Goal: Find specific page/section: Find specific page/section

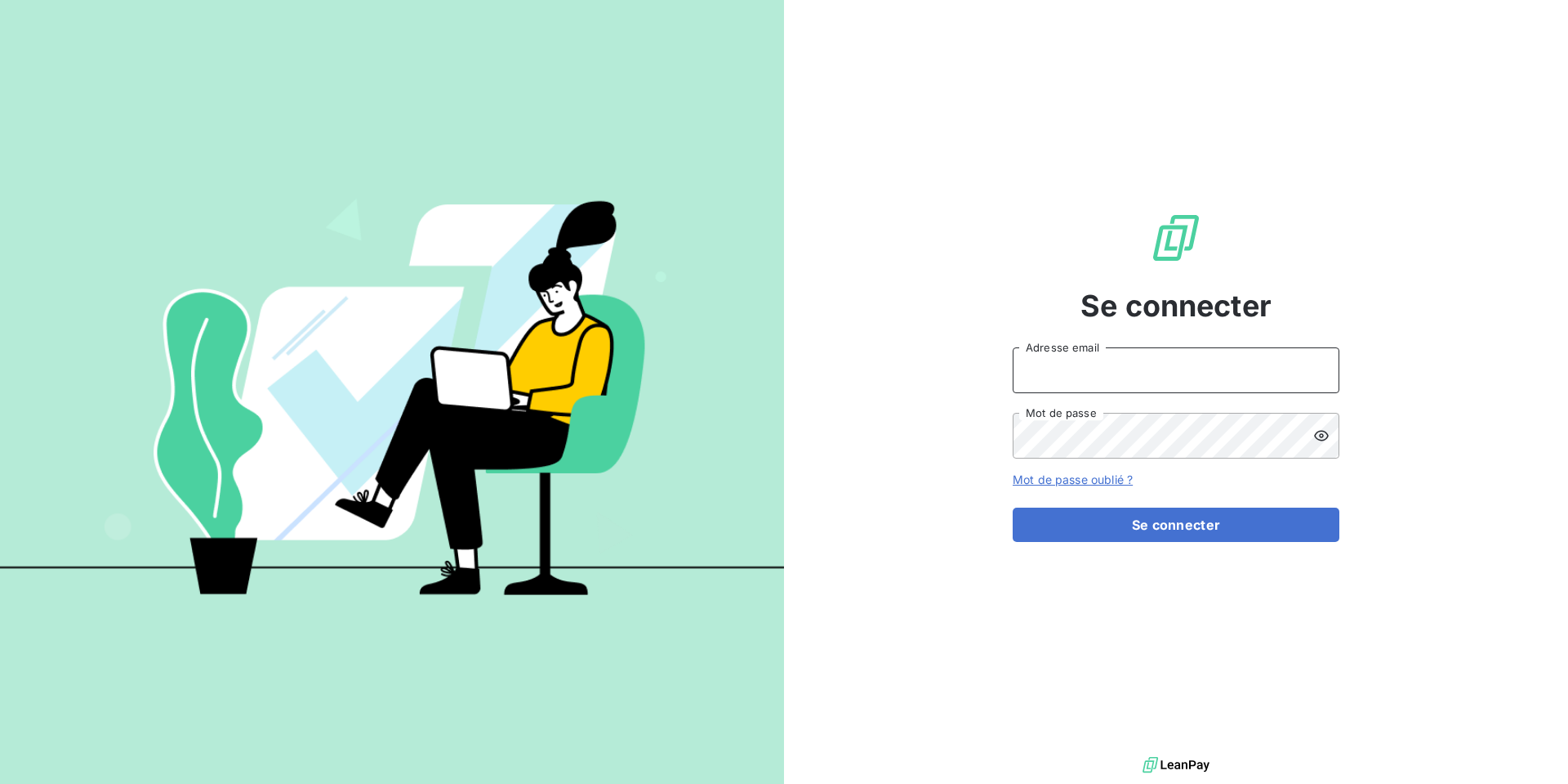
click at [1183, 363] on input "Adresse email" at bounding box center [1176, 371] width 326 height 46
type input "[EMAIL_ADDRESS][DOMAIN_NAME]"
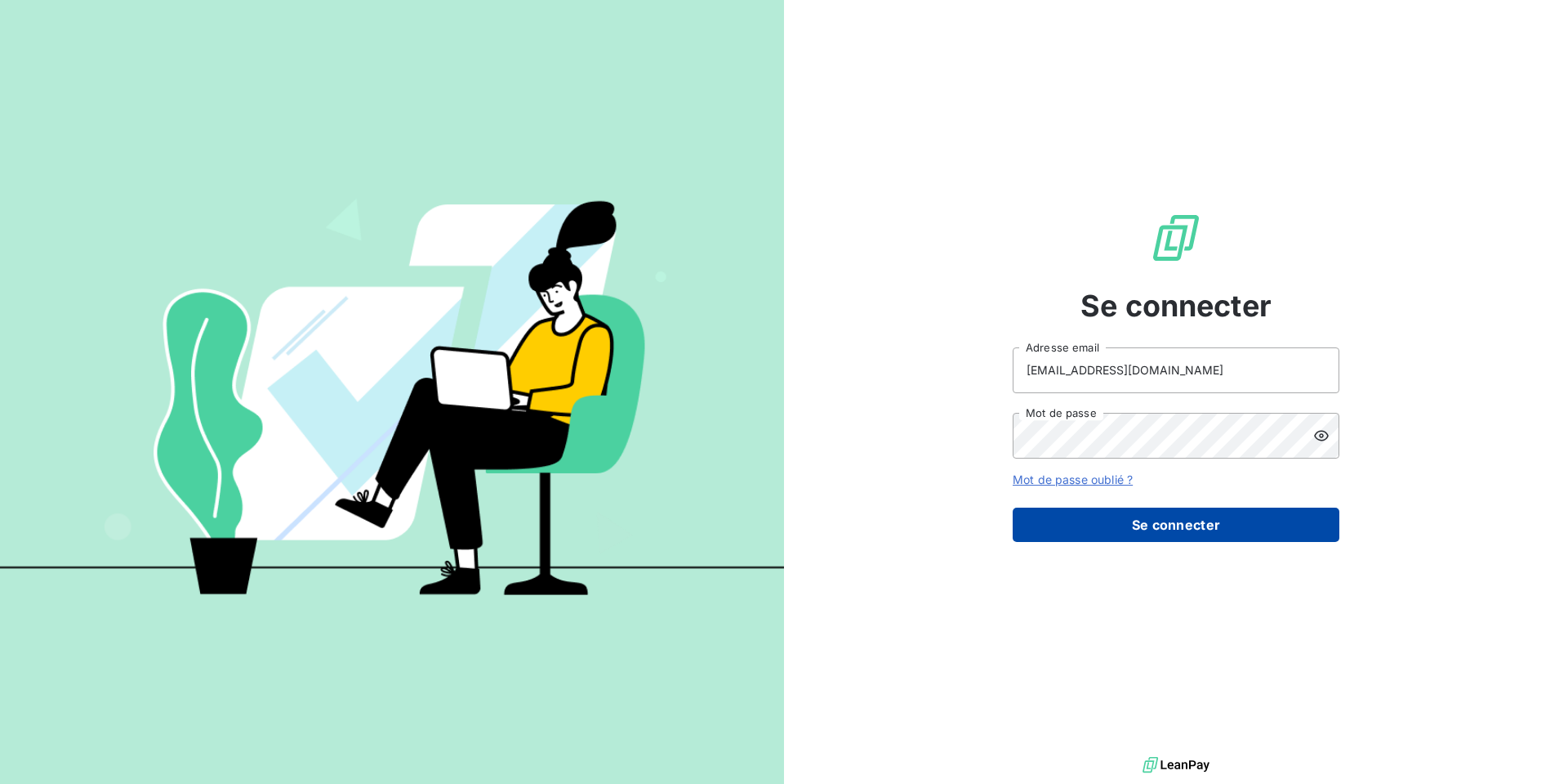
click at [1182, 522] on button "Se connecter" at bounding box center [1176, 525] width 326 height 35
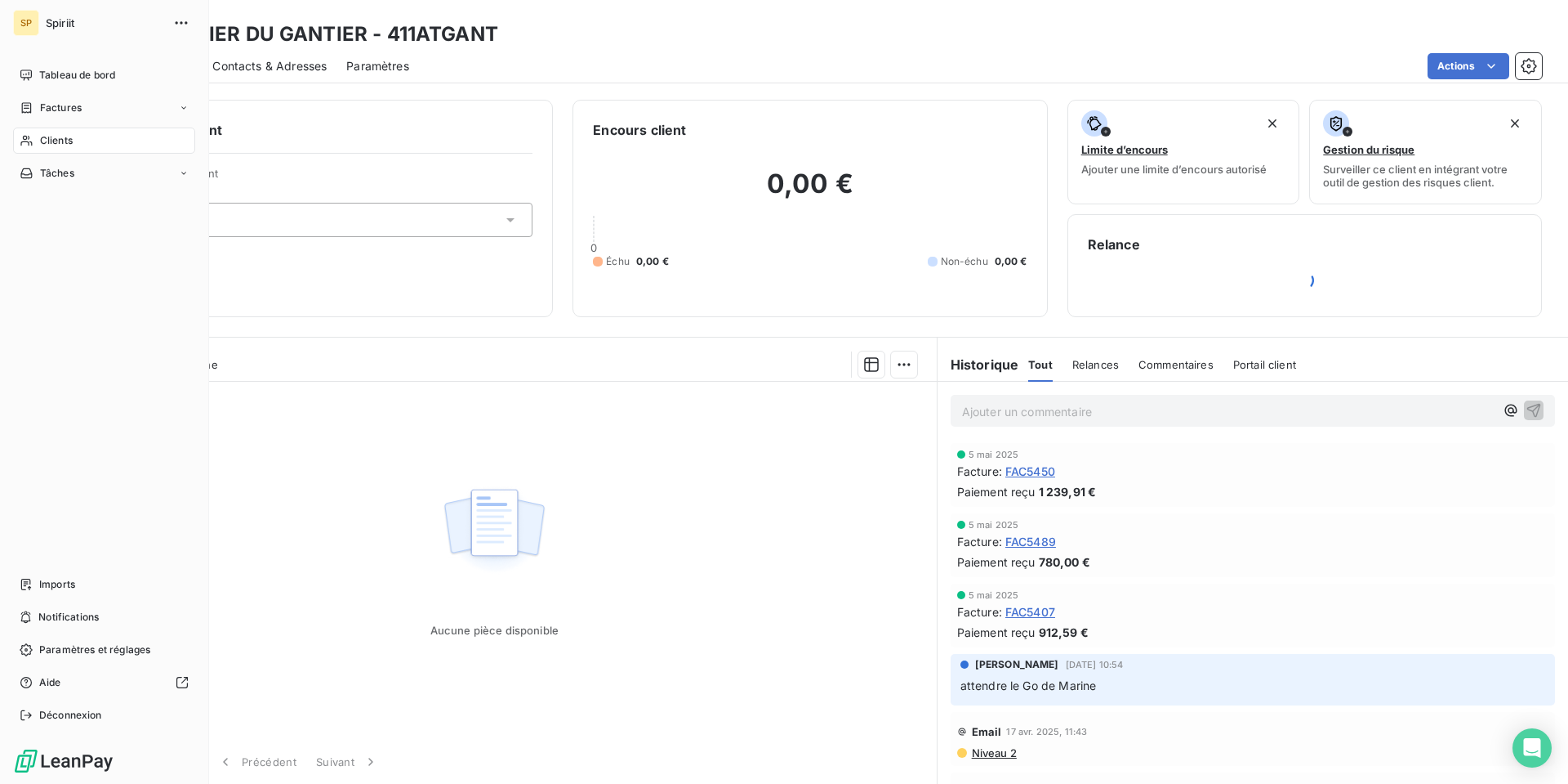
click at [48, 147] on span "Clients" at bounding box center [57, 141] width 33 height 15
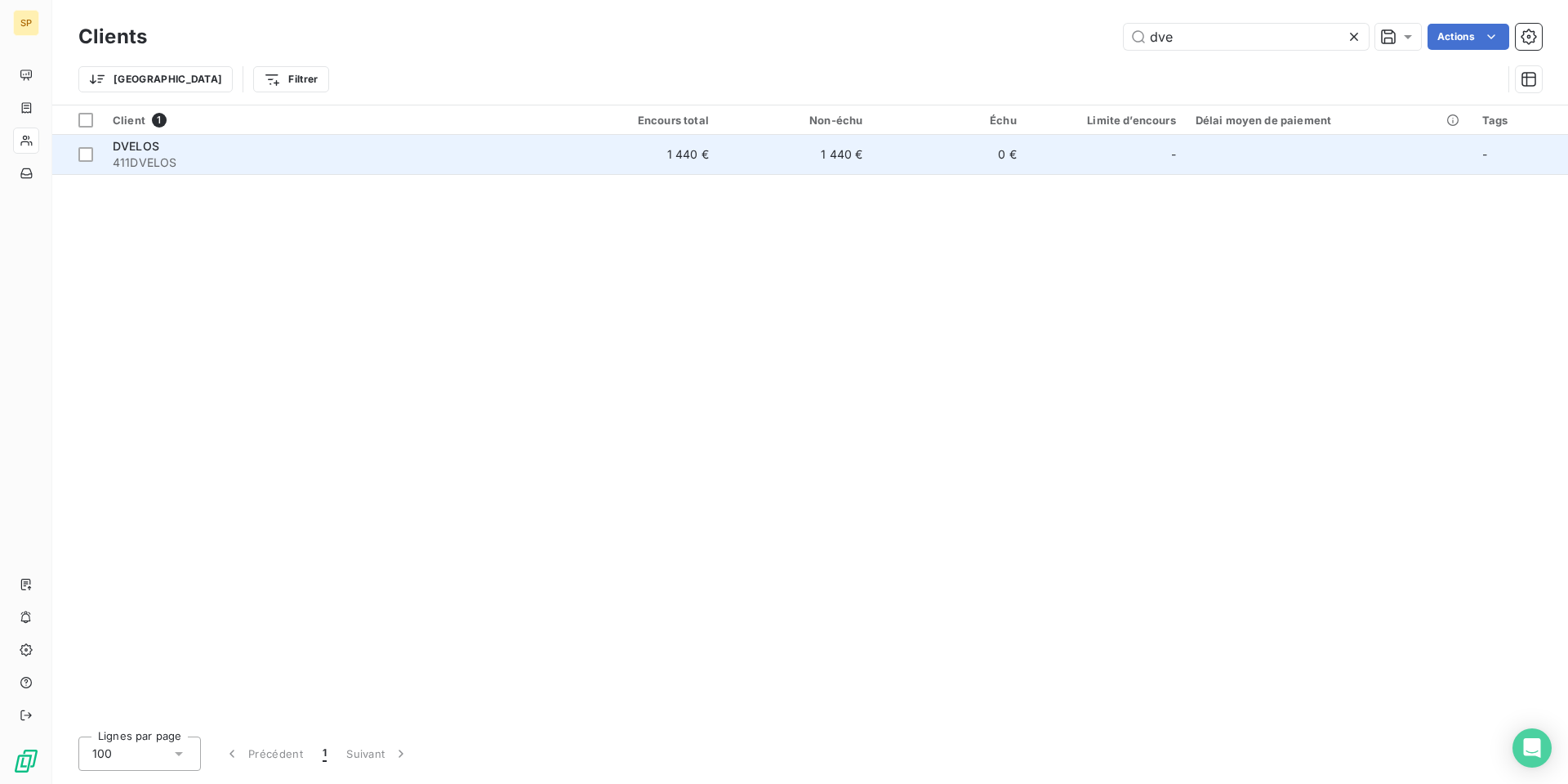
type input "dve"
click at [309, 161] on span "411DVELOS" at bounding box center [333, 163] width 442 height 16
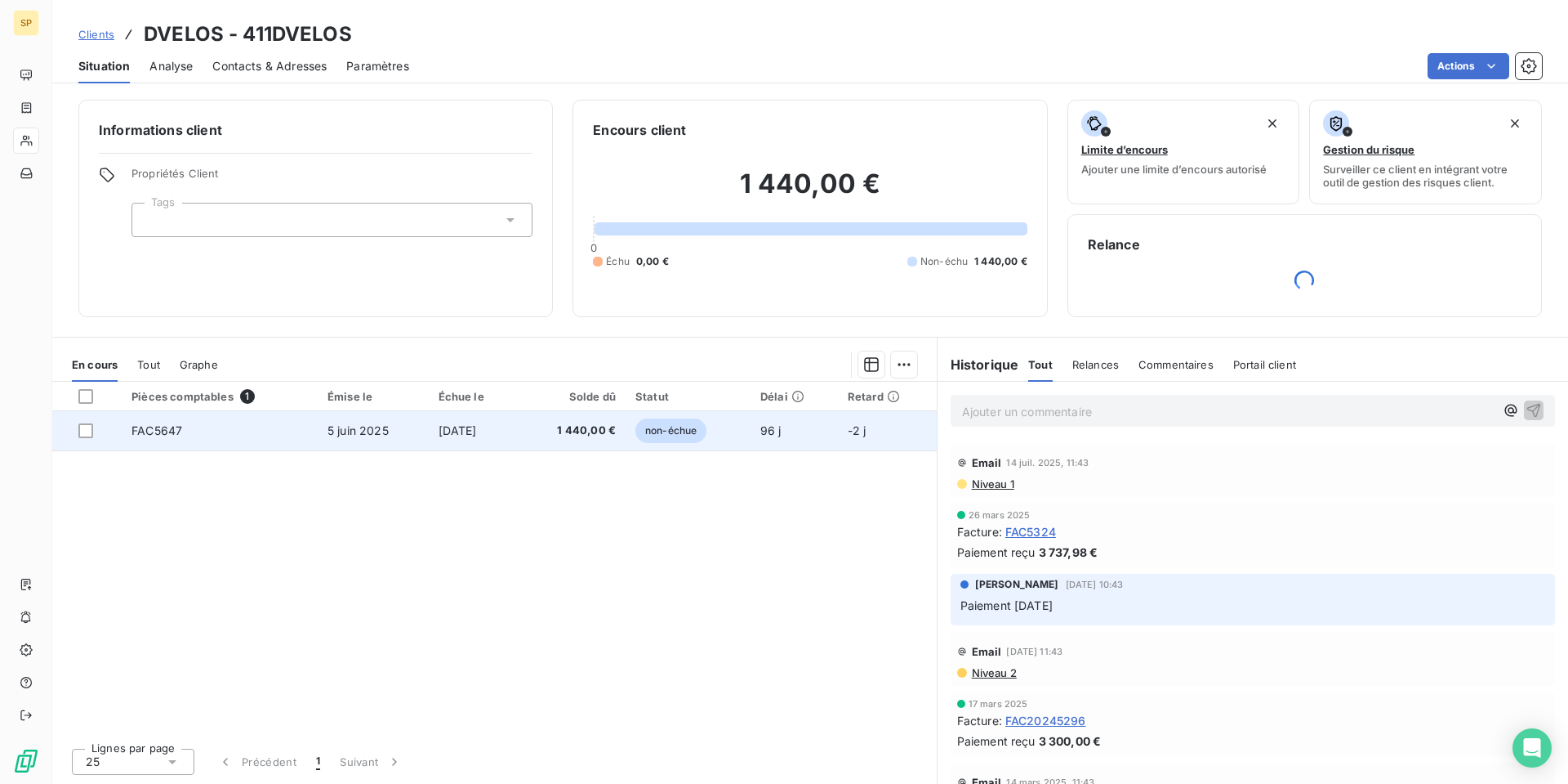
click at [236, 437] on td "FAC5647" at bounding box center [219, 430] width 196 height 39
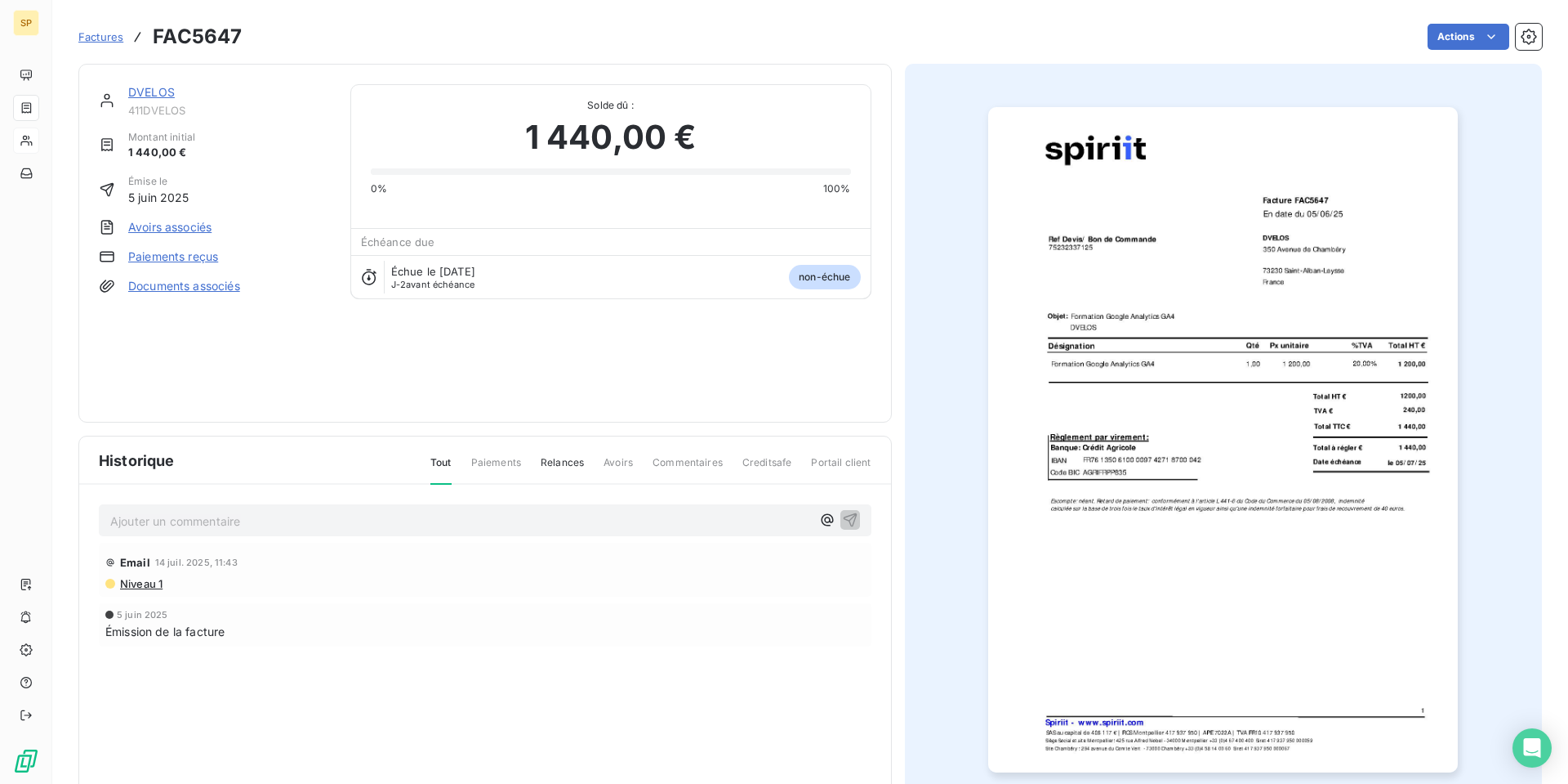
click at [1218, 385] on img "button" at bounding box center [1223, 439] width 470 height 665
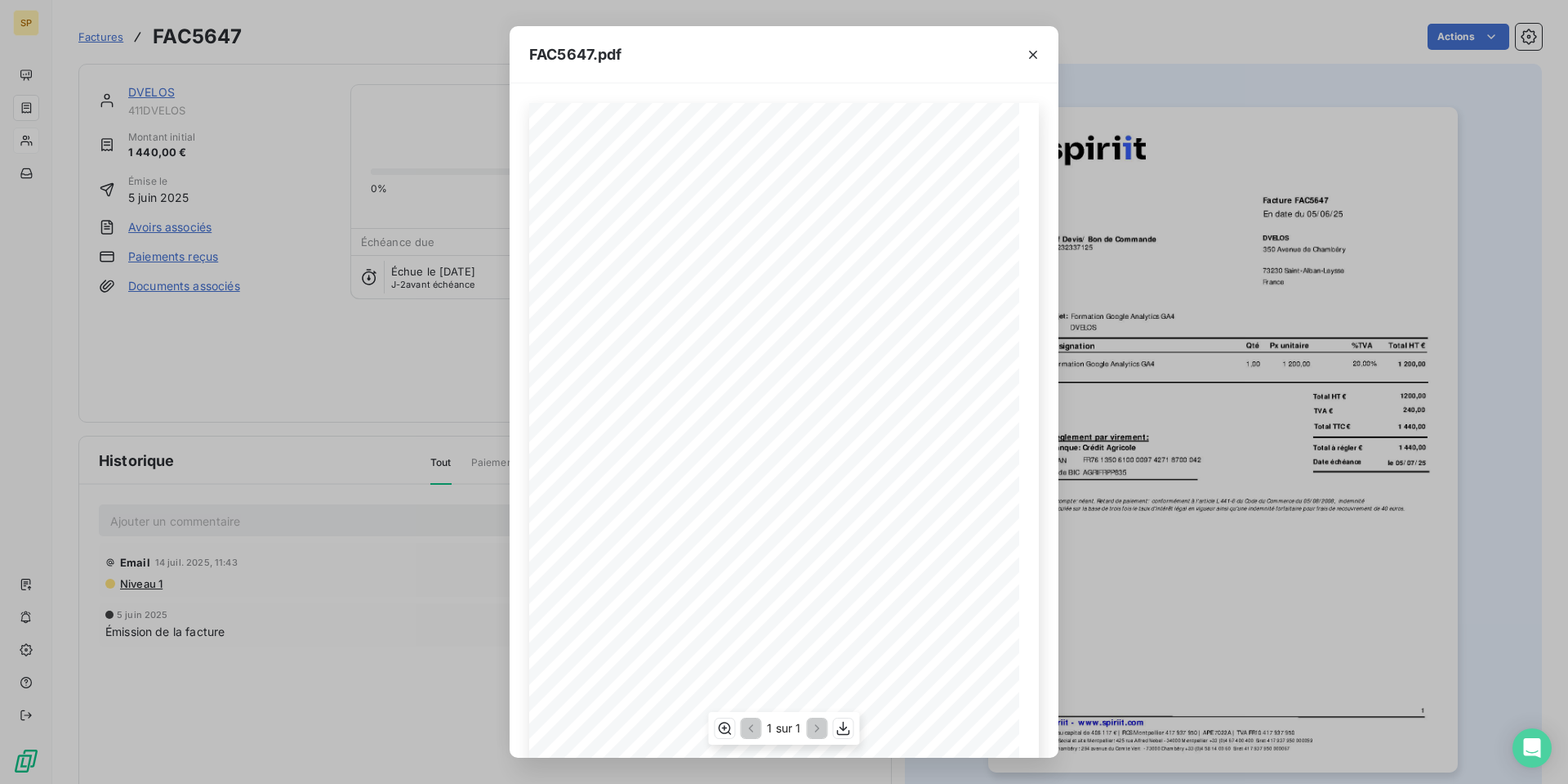
click at [829, 199] on span "Facture FAC5647" at bounding box center [867, 198] width 83 height 10
click at [872, 198] on div "Ref Devis/ Bon de Commande DVELOS 73230 [GEOGRAPHIC_DATA]-[GEOGRAPHIC_DATA] En …" at bounding box center [784, 450] width 509 height 693
click at [1025, 52] on icon "button" at bounding box center [1033, 55] width 16 height 16
